Goal: Information Seeking & Learning: Learn about a topic

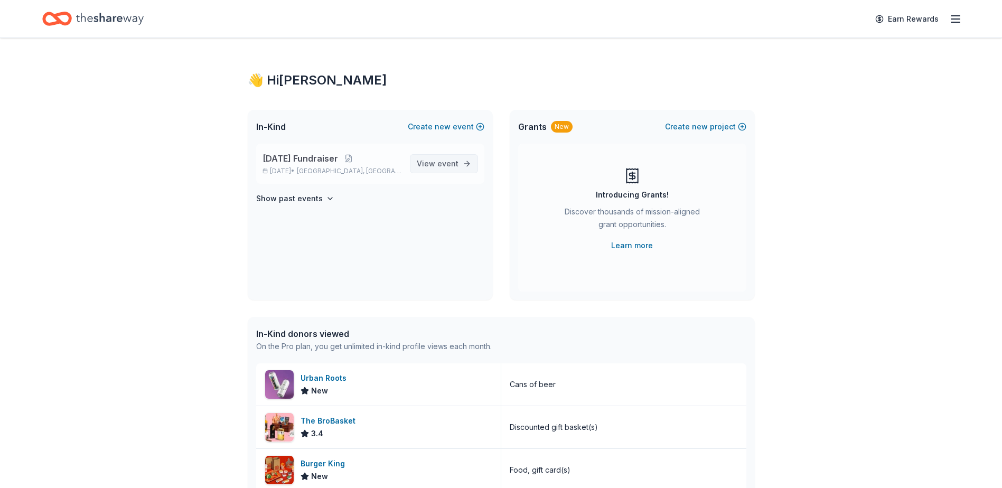
click at [438, 161] on span "event" at bounding box center [447, 163] width 21 height 9
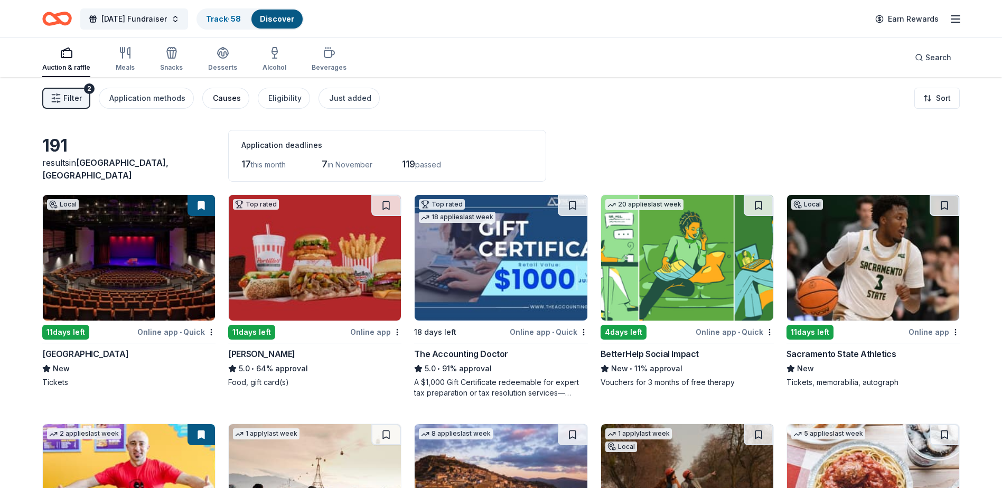
click at [216, 98] on div "Causes" at bounding box center [227, 98] width 28 height 13
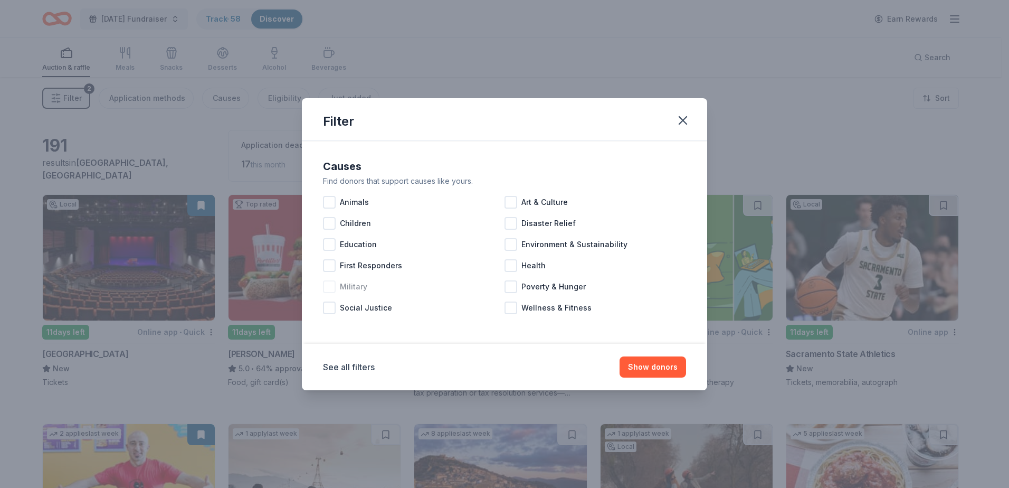
click at [327, 288] on div at bounding box center [329, 286] width 13 height 13
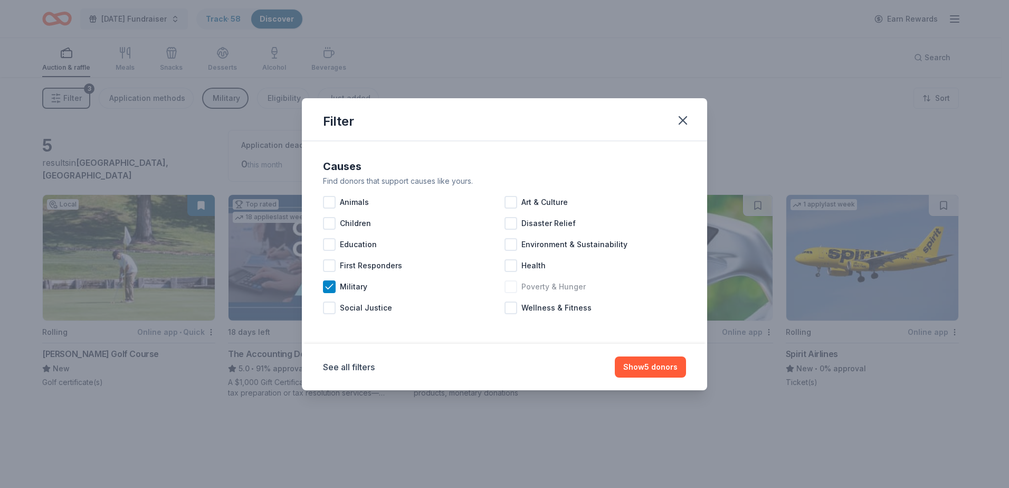
click at [512, 289] on div at bounding box center [511, 286] width 13 height 13
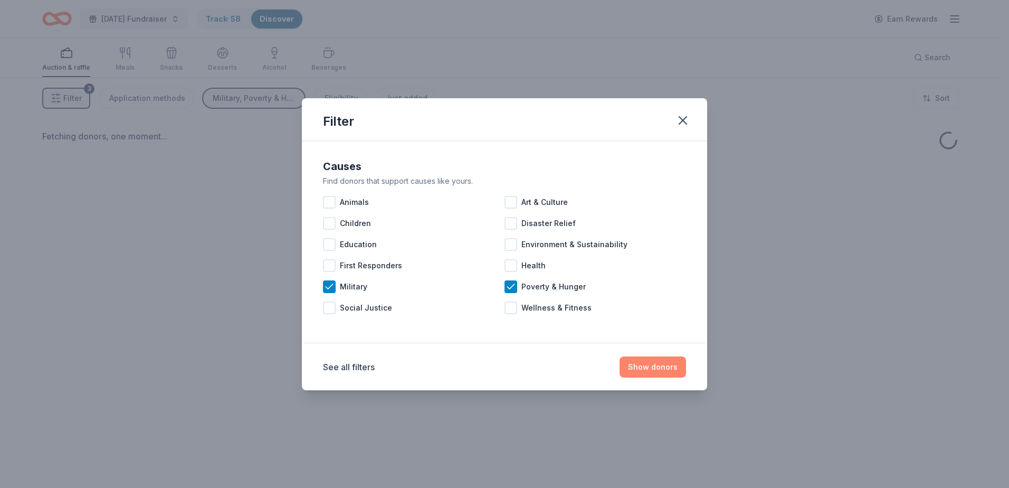
click at [660, 363] on button "Show donors" at bounding box center [653, 366] width 67 height 21
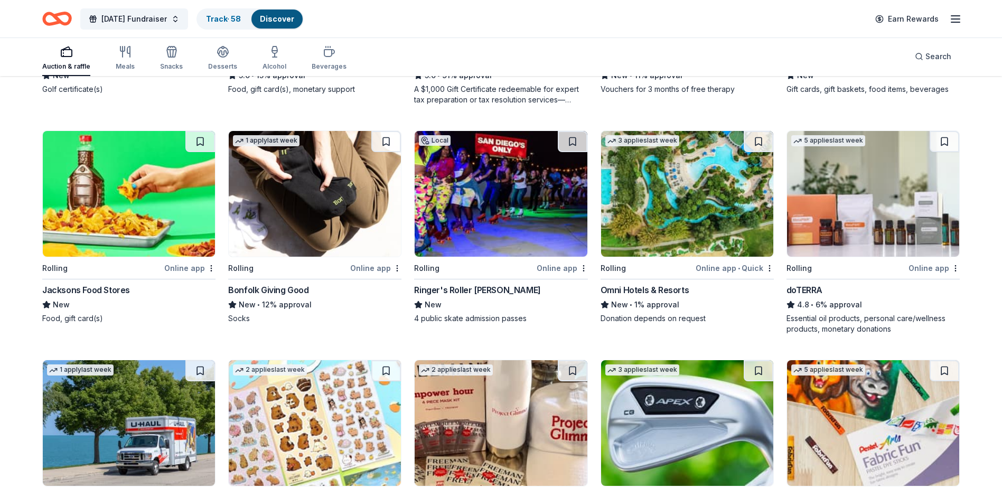
scroll to position [317, 0]
